Goal: Information Seeking & Learning: Learn about a topic

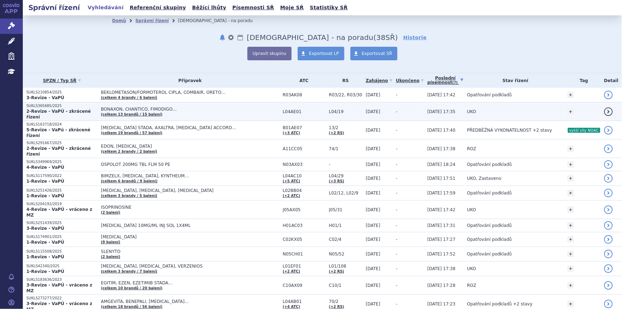
click at [211, 113] on td "BONAXON, CHANTICO, FIMODIGO… (celkem 13 brandů / 15 balení)" at bounding box center [188, 111] width 182 height 19
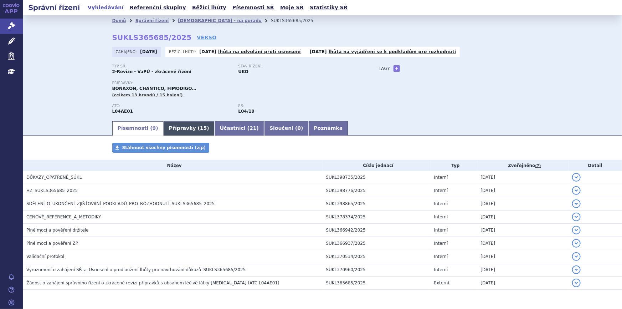
click at [182, 130] on link "Přípravky ( 15 )" at bounding box center [189, 128] width 51 height 14
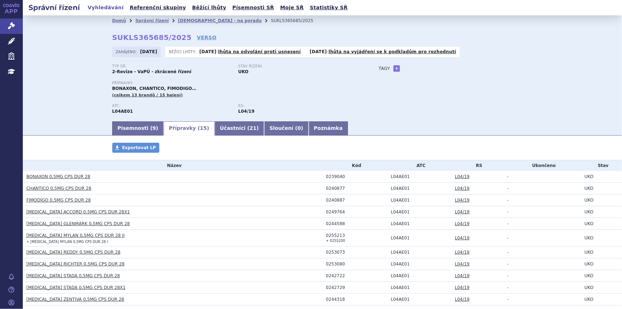
click at [66, 223] on link "FINGOLIMOD GLENMARK 0,5MG CPS DUR 28" at bounding box center [77, 223] width 103 height 5
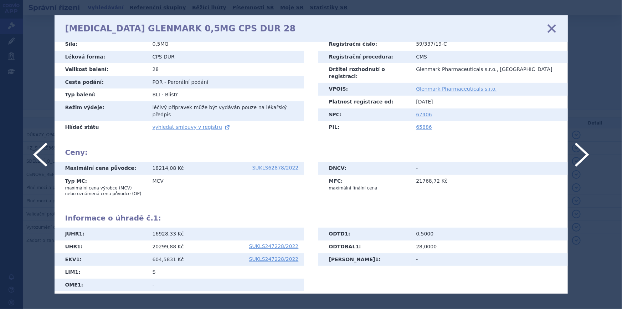
scroll to position [12, 0]
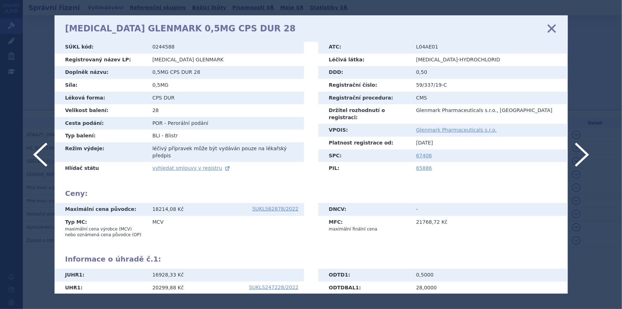
click at [555, 27] on icon at bounding box center [551, 28] width 15 height 15
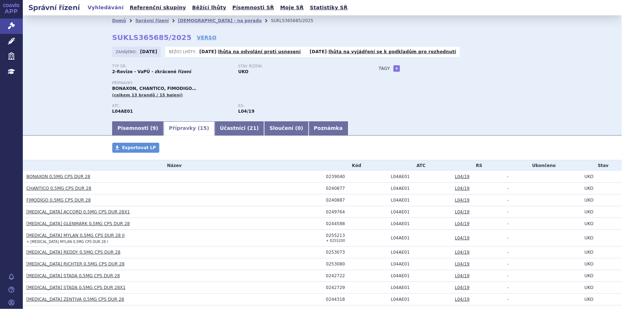
click at [127, 128] on link "Písemnosti ( 9 )" at bounding box center [137, 128] width 51 height 14
